Goal: Task Accomplishment & Management: Complete application form

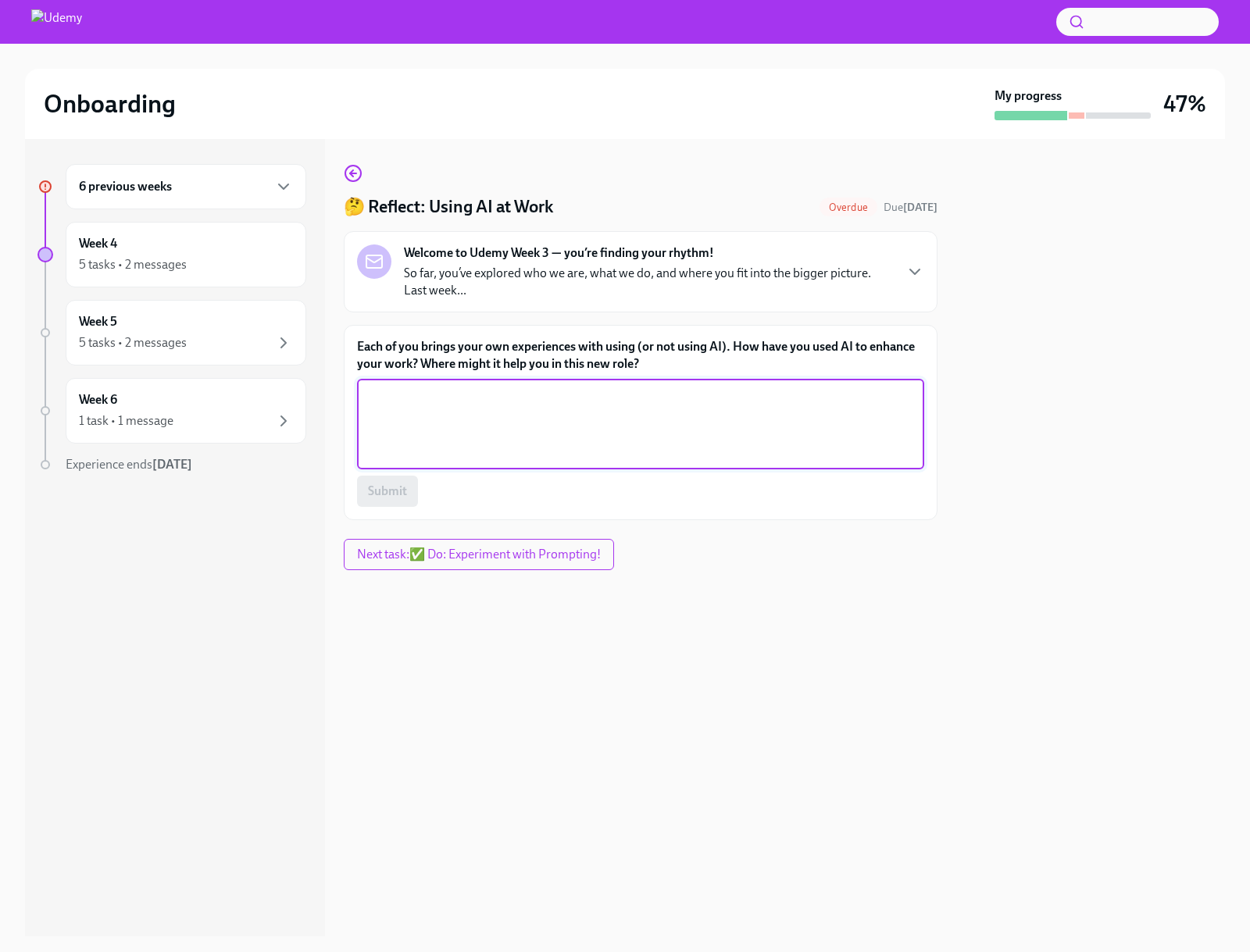
click at [563, 431] on textarea "Each of you brings your own experiences with using (or not using AI). How have …" at bounding box center [640, 424] width 548 height 75
click at [518, 433] on textarea "Each of you brings your own experiences with using (or not using AI). How have …" at bounding box center [640, 424] width 548 height 75
type textarea "A"
type textarea "m"
type textarea "Meeting note and summary. Create agenda. Weekly update messaging. Survey analys…"
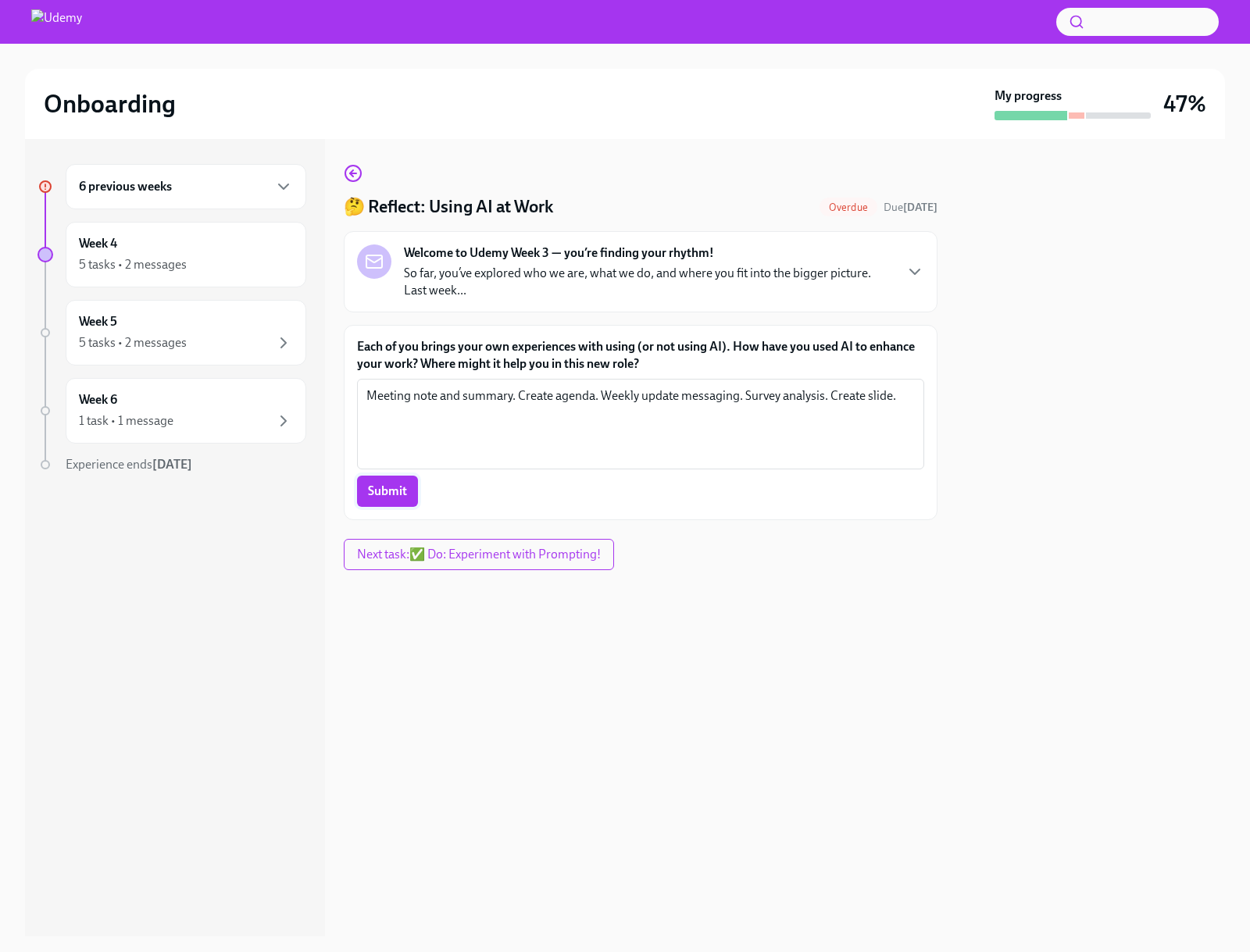
click at [381, 505] on button "Submit" at bounding box center [386, 491] width 61 height 31
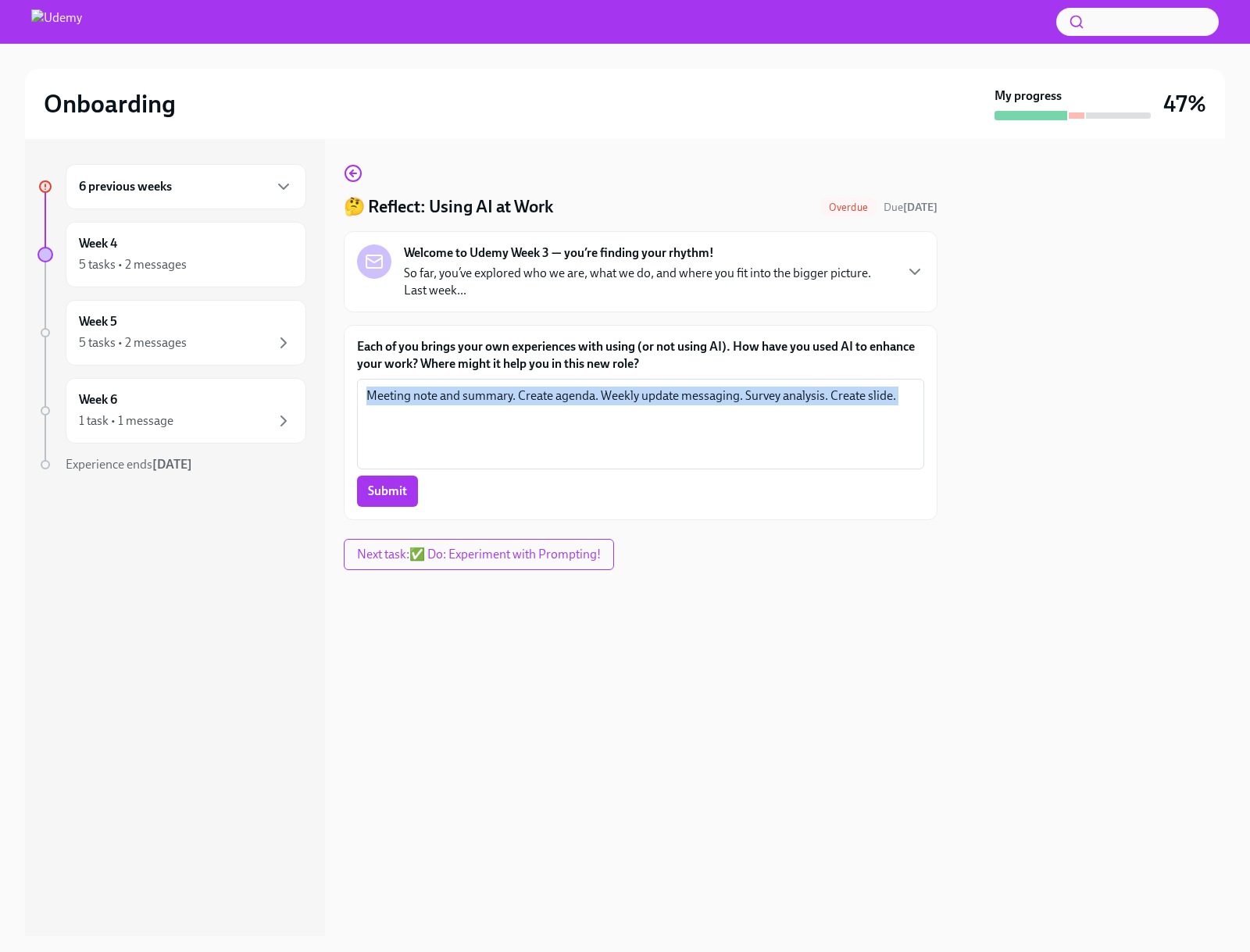
drag, startPoint x: 365, startPoint y: 394, endPoint x: 900, endPoint y: 477, distance: 541.4
click at [900, 478] on div "Meeting note and summary. Create agenda. Weekly update messaging. Survey analys…" at bounding box center [640, 442] width 568 height 128
copy div "Meeting note and summary. Create agenda. Weekly update messaging. Survey analys…"
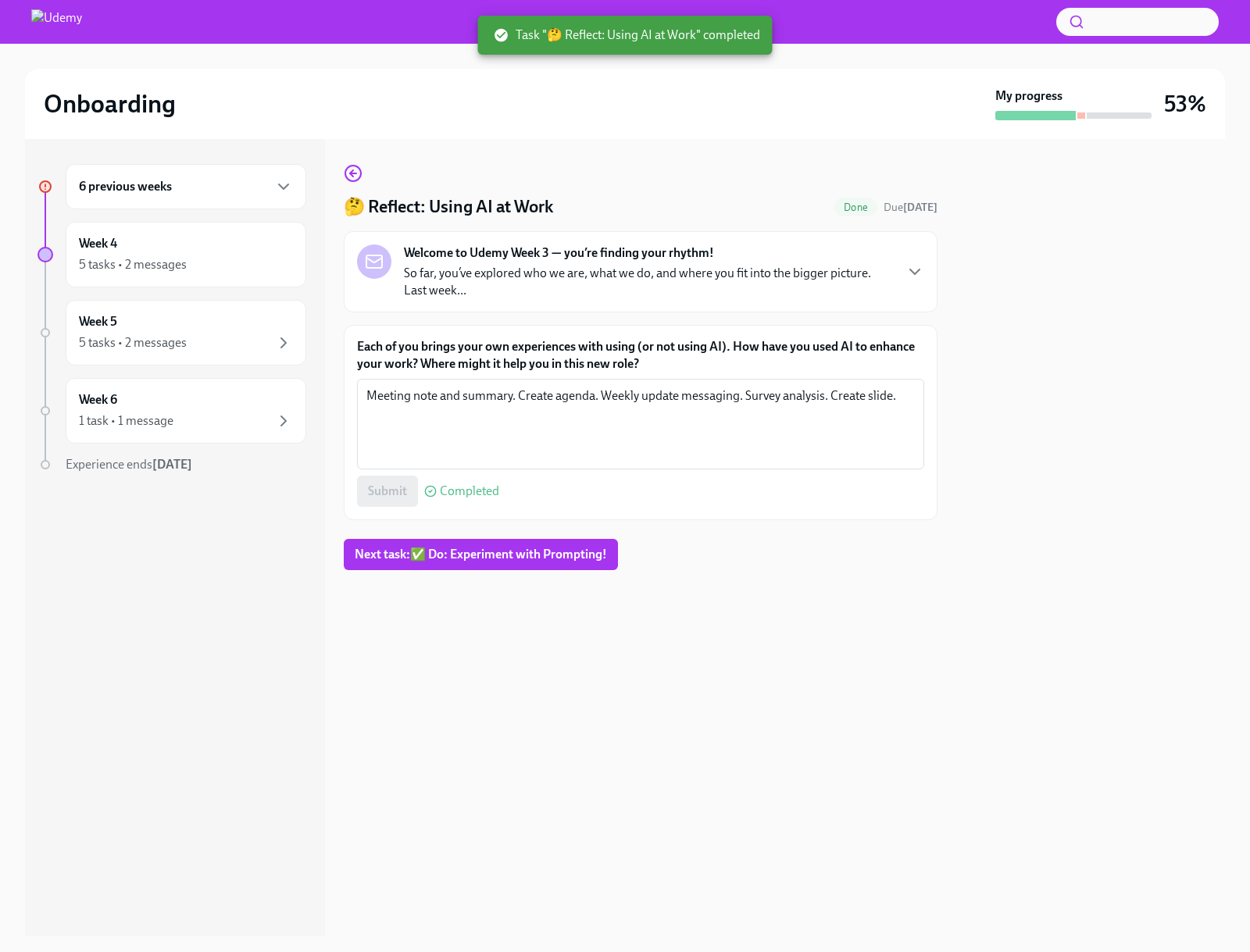
click at [385, 489] on div "Submit Completed" at bounding box center [640, 491] width 568 height 31
click at [507, 558] on span "Next task : ✅ Do: Experiment with Prompting!" at bounding box center [481, 554] width 253 height 15
